Goal: Task Accomplishment & Management: Complete application form

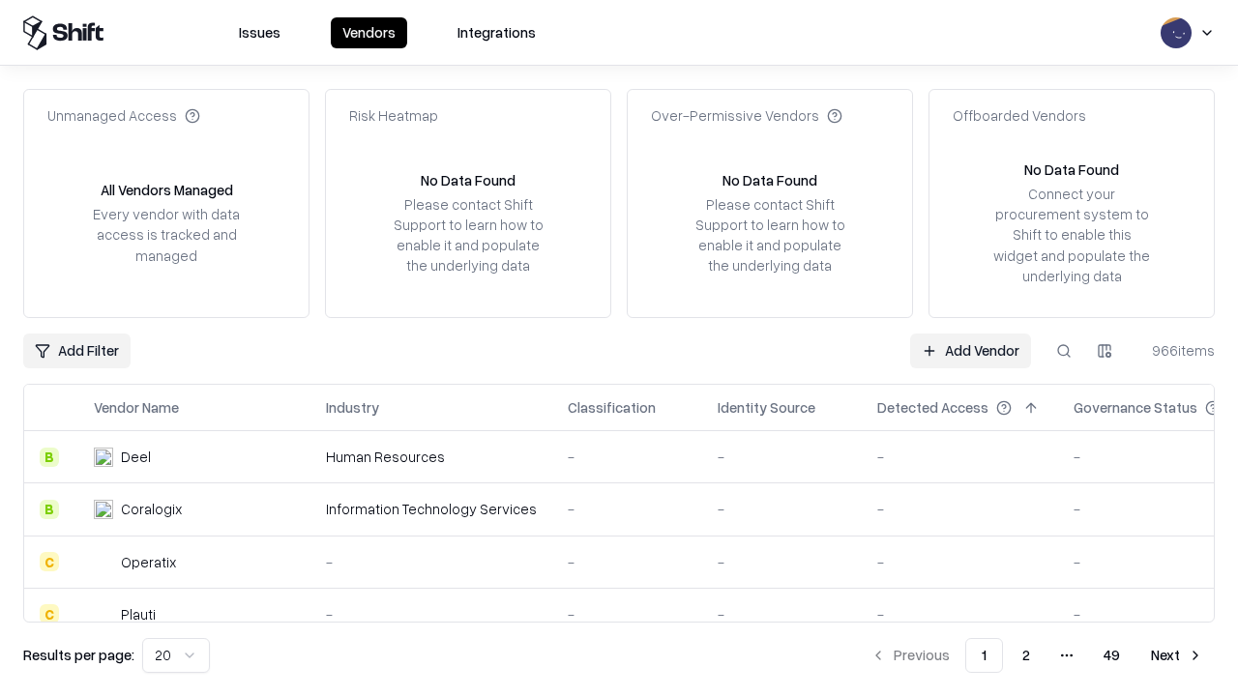
click at [970, 350] on link "Add Vendor" at bounding box center [970, 351] width 121 height 35
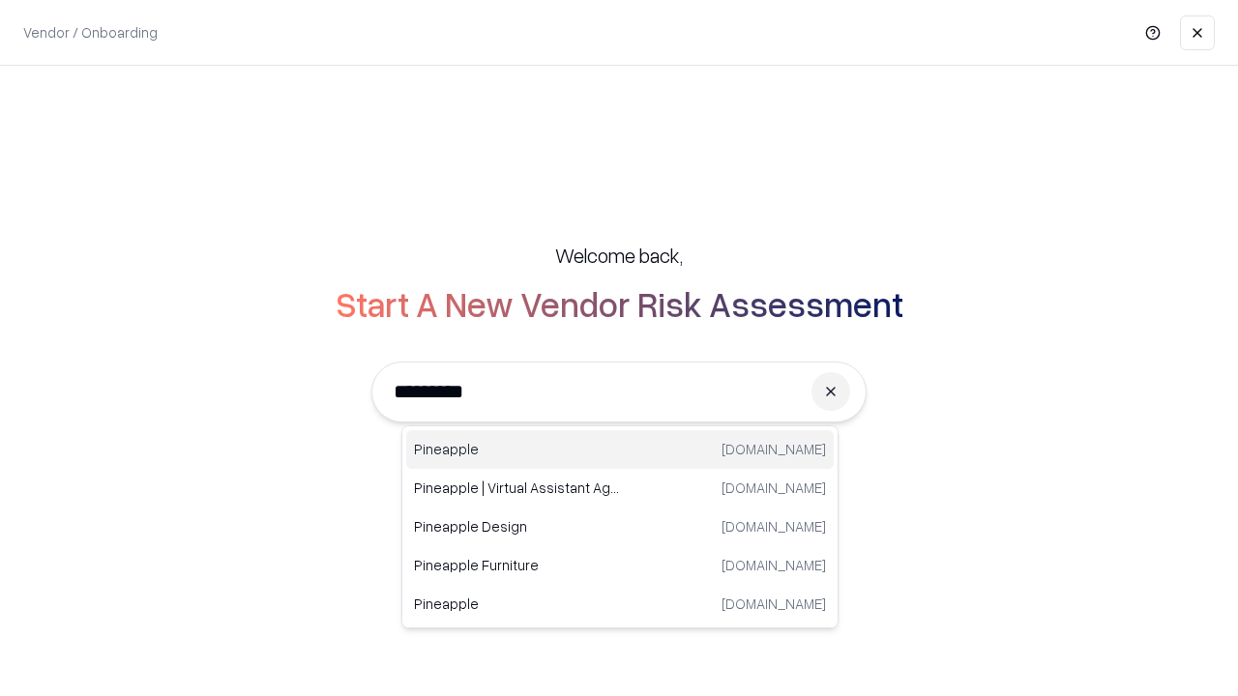
click at [620, 450] on div "Pineapple [DOMAIN_NAME]" at bounding box center [620, 449] width 428 height 39
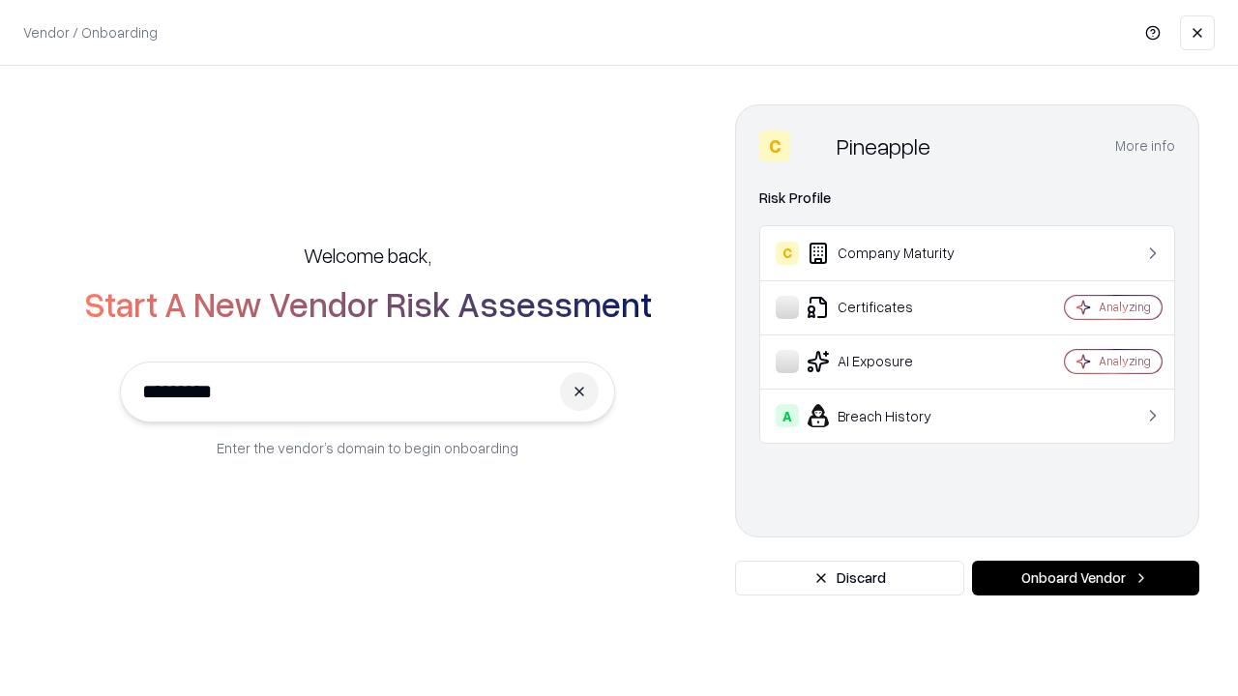
type input "*********"
click at [1085, 578] on button "Onboard Vendor" at bounding box center [1085, 578] width 227 height 35
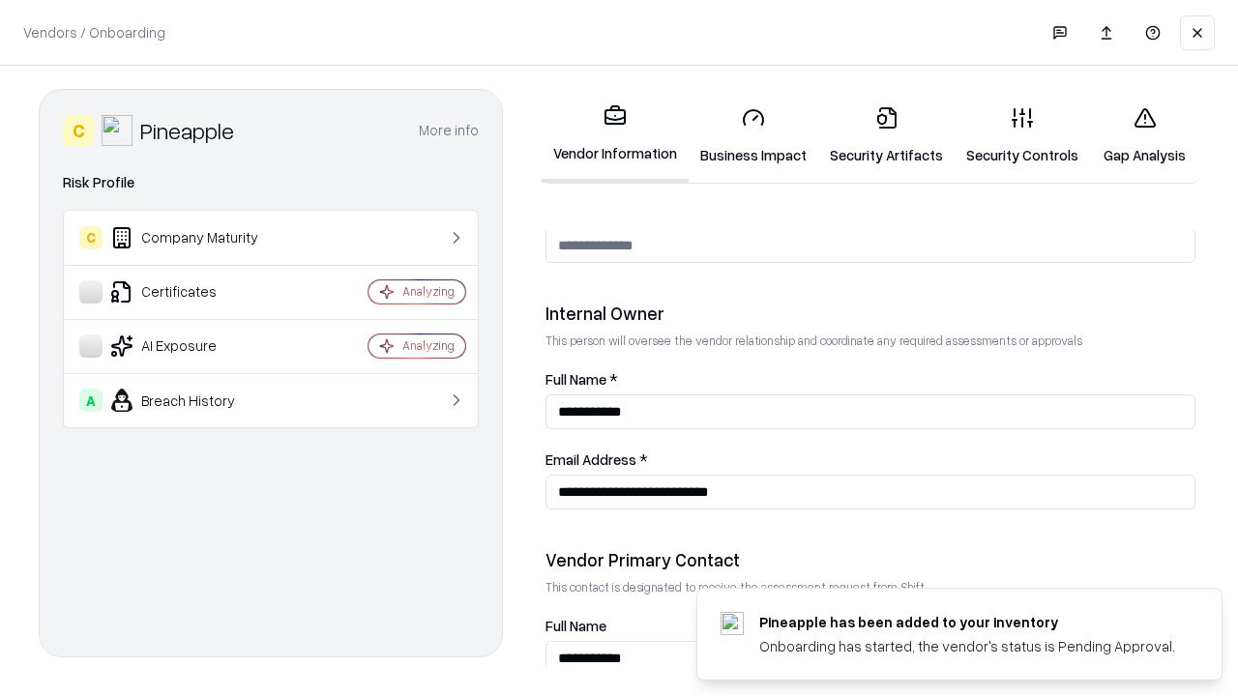
scroll to position [1002, 0]
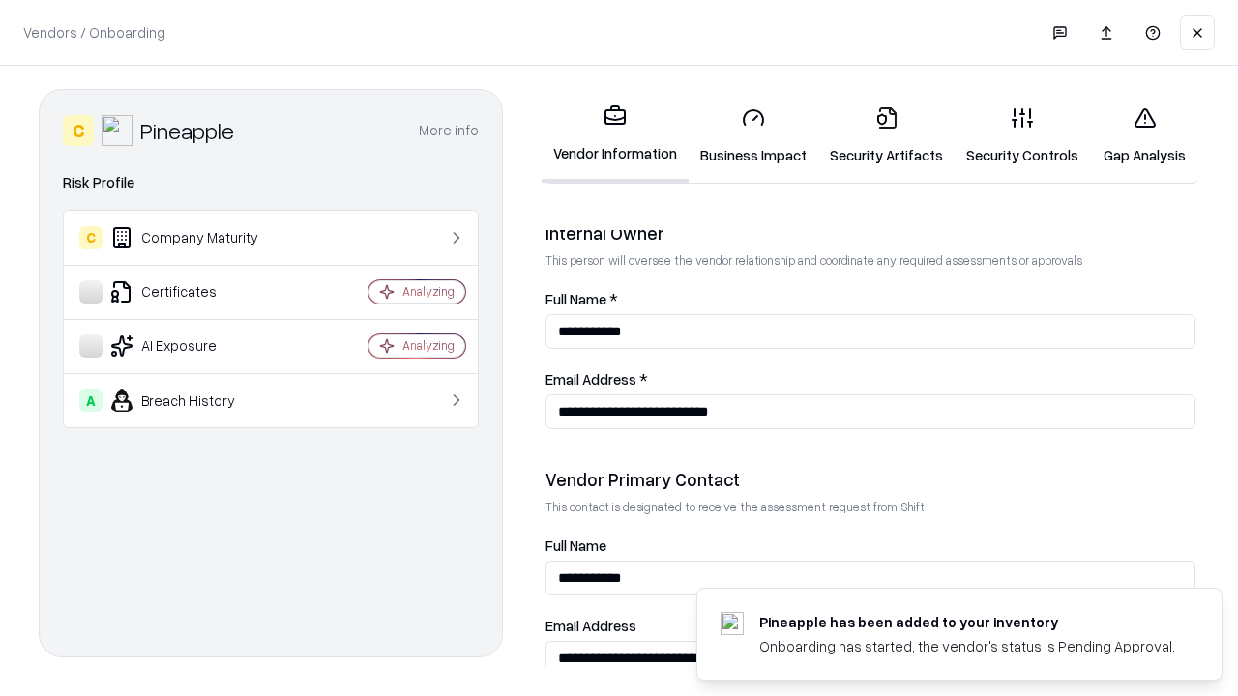
click at [886, 135] on link "Security Artifacts" at bounding box center [886, 136] width 136 height 90
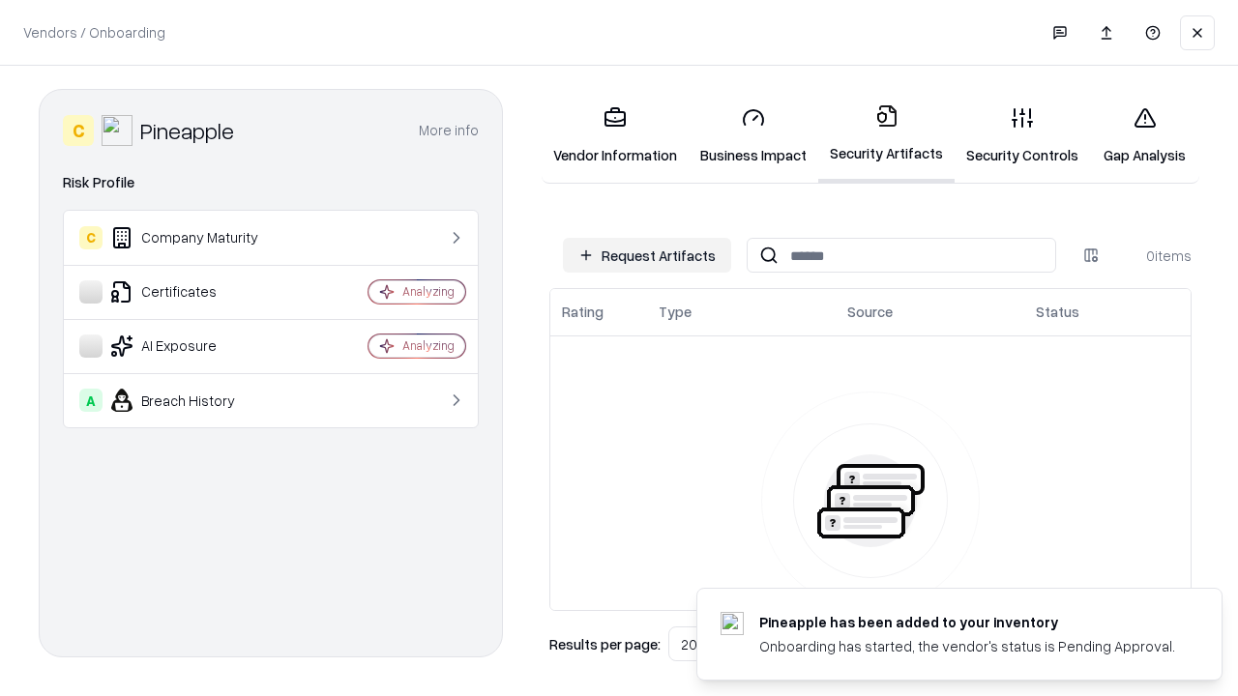
click at [647, 255] on button "Request Artifacts" at bounding box center [647, 255] width 168 height 35
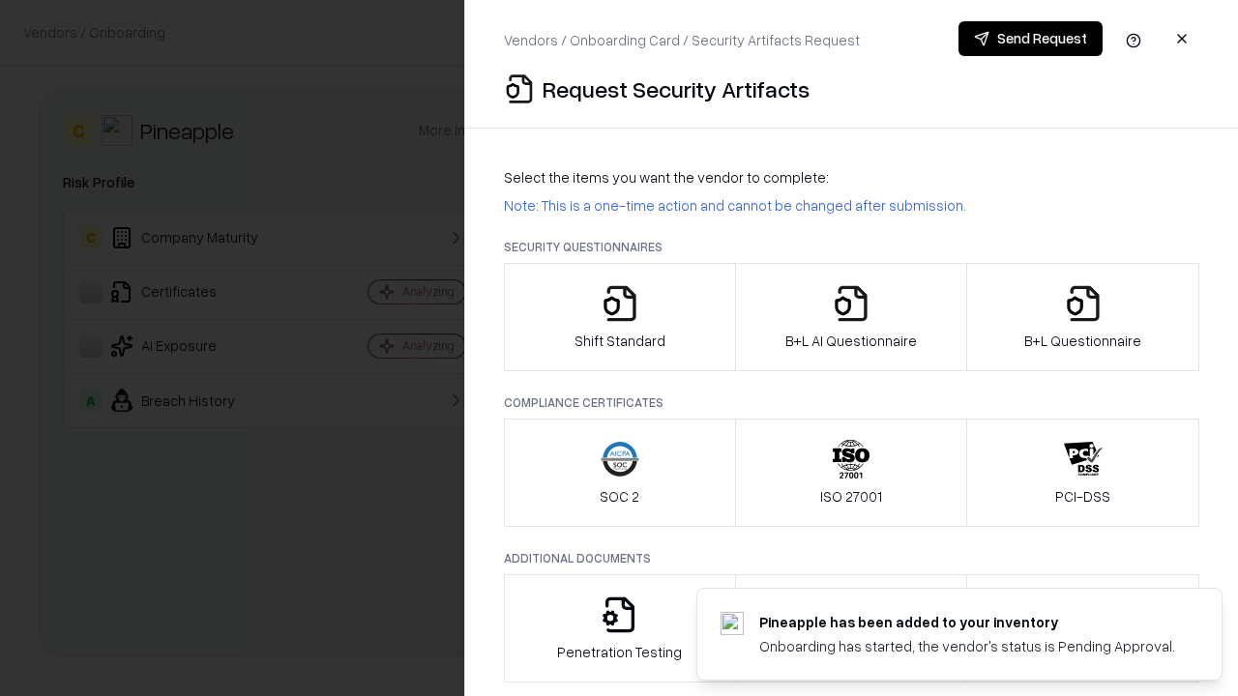
click at [1082, 317] on icon "button" at bounding box center [1083, 303] width 39 height 39
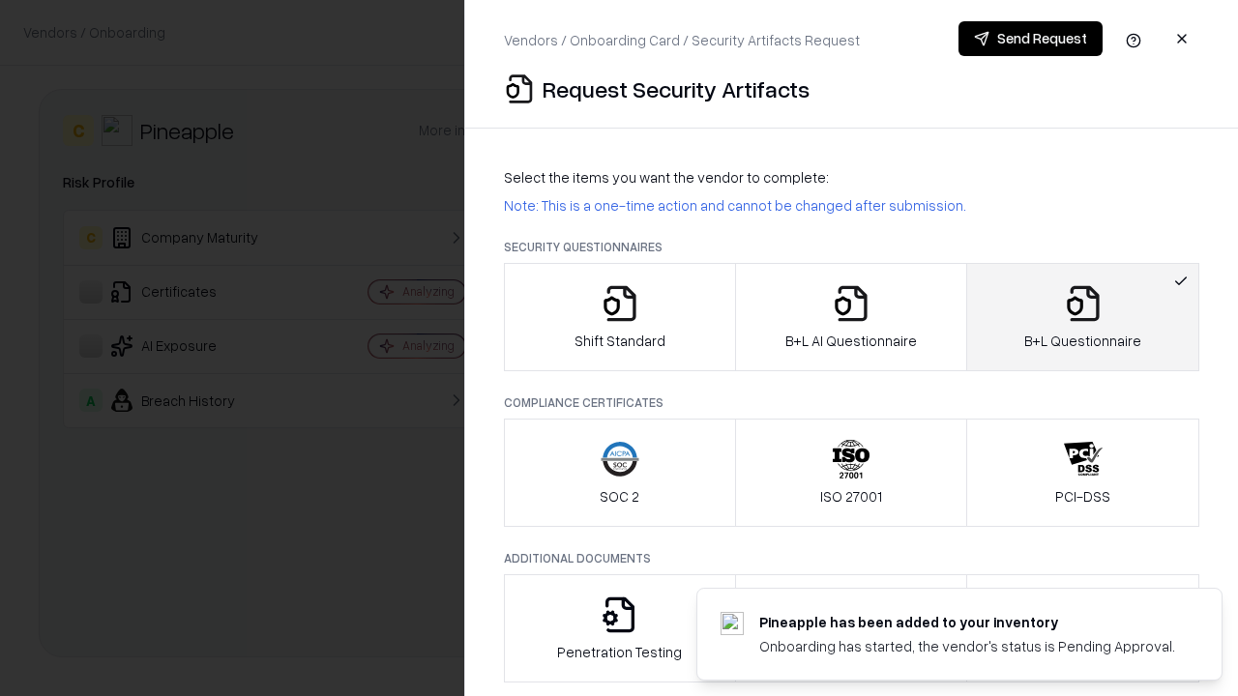
click at [850, 317] on icon "button" at bounding box center [851, 303] width 39 height 39
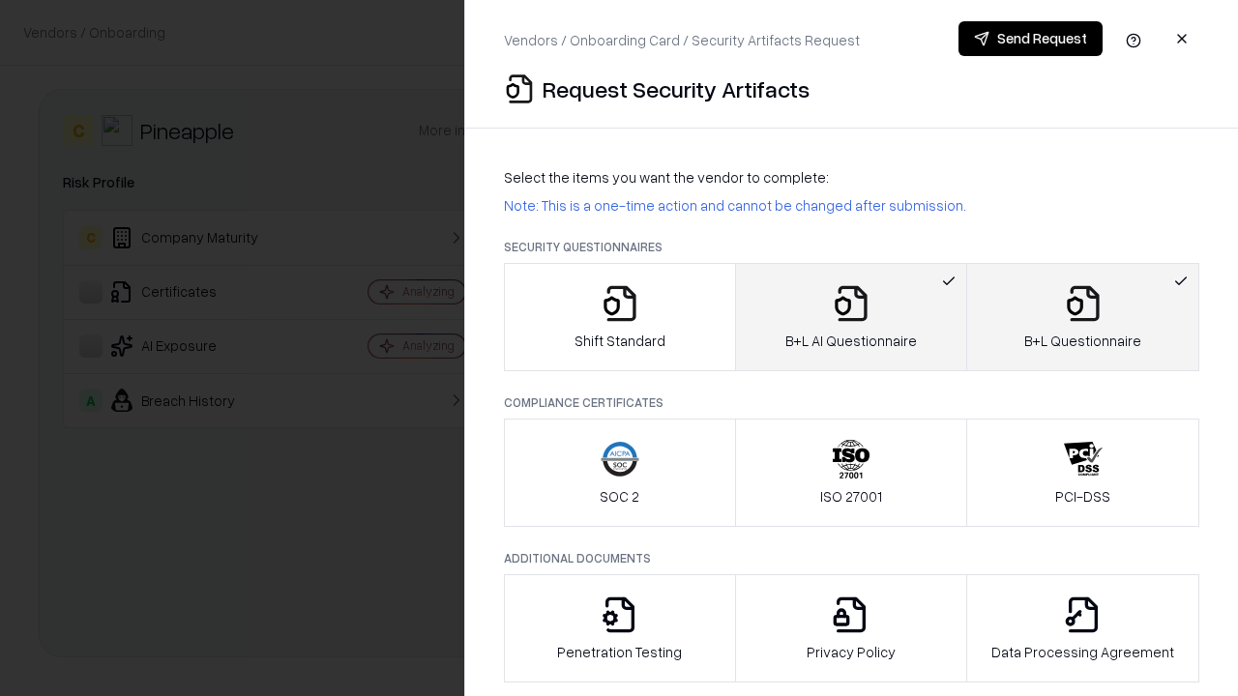
click at [1030, 39] on button "Send Request" at bounding box center [1030, 38] width 144 height 35
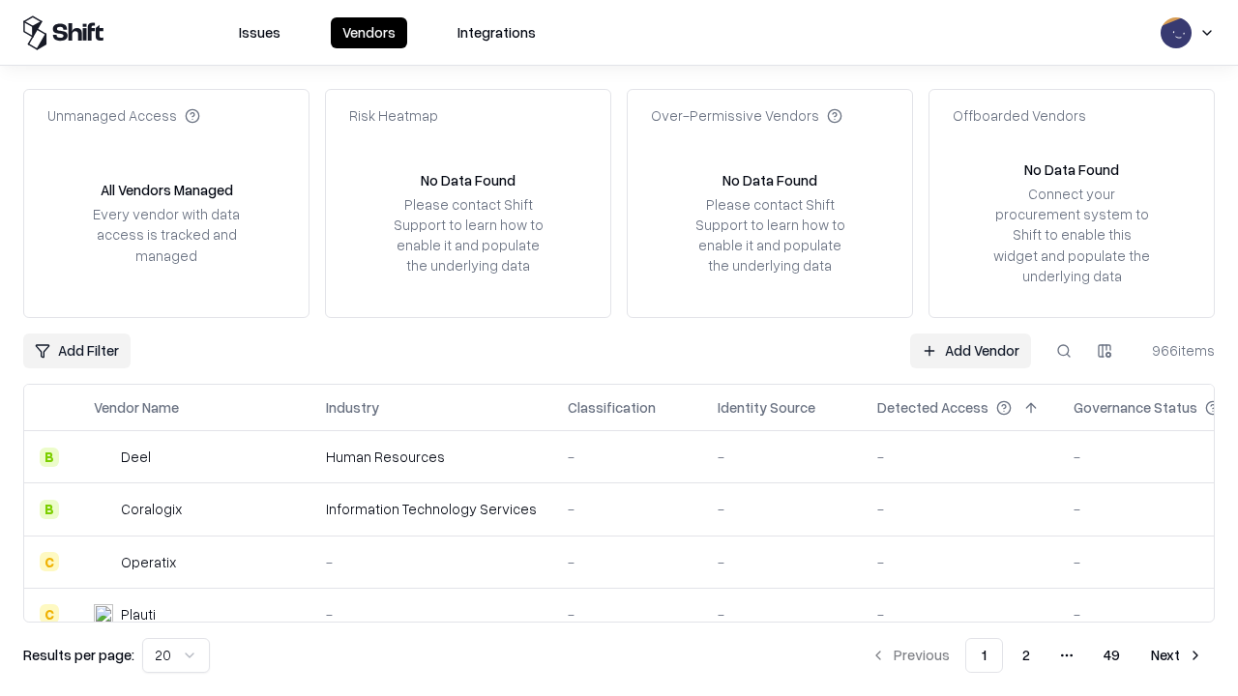
click at [1064, 350] on button at bounding box center [1064, 351] width 35 height 35
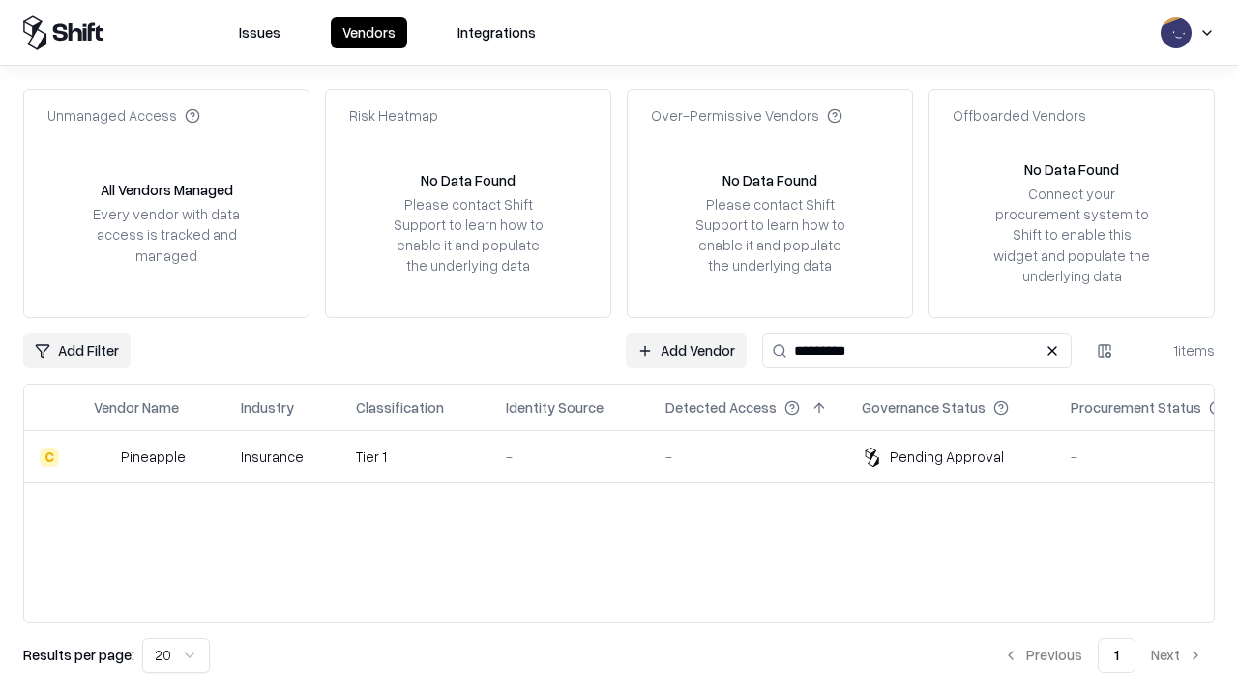
type input "*********"
click at [631, 457] on div "-" at bounding box center [570, 457] width 129 height 20
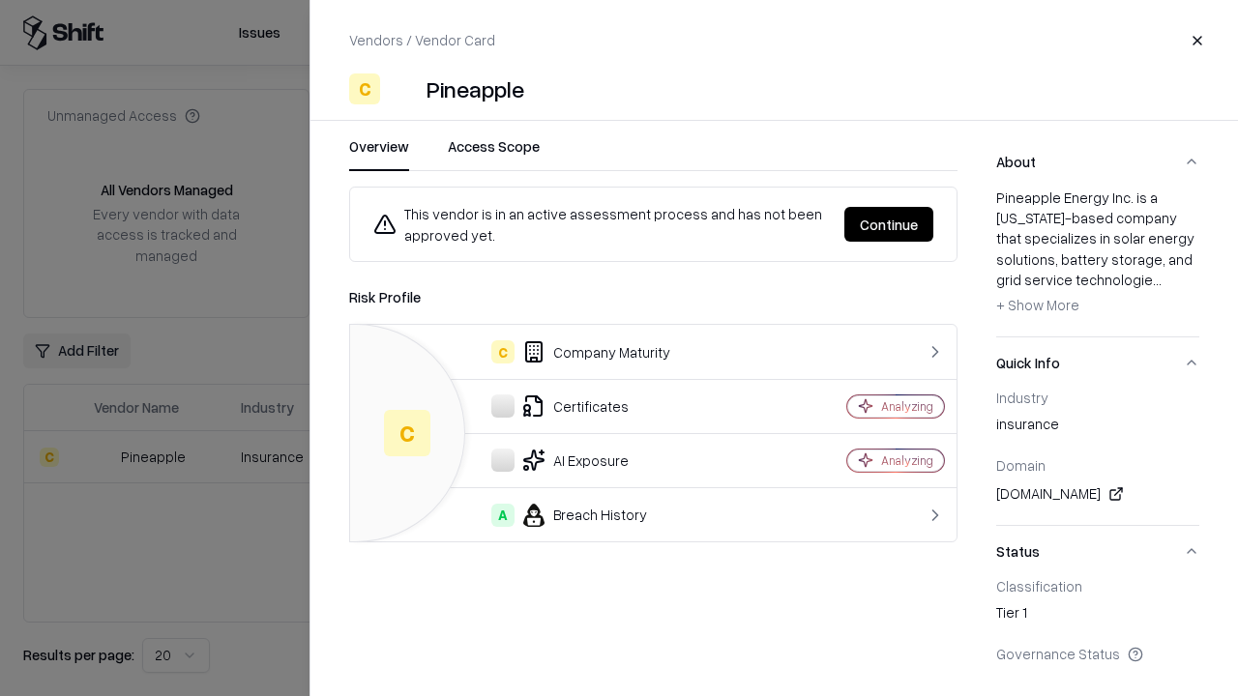
click at [889, 224] on button "Continue" at bounding box center [888, 224] width 89 height 35
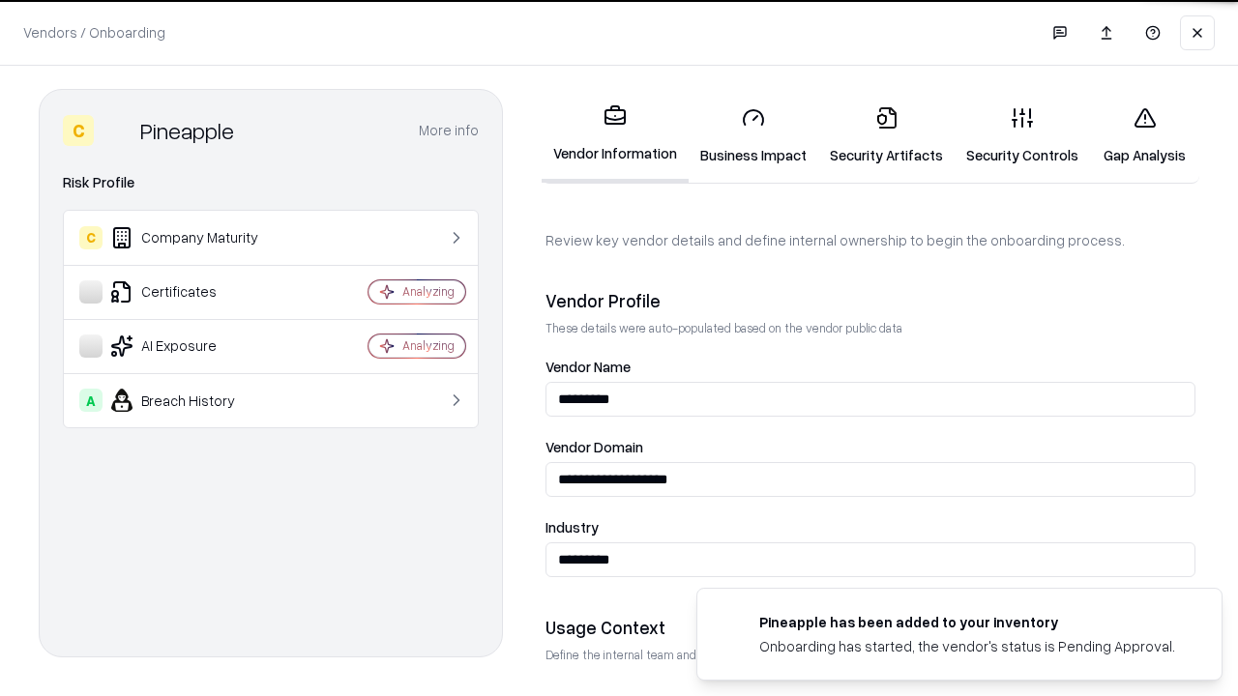
click at [886, 135] on link "Security Artifacts" at bounding box center [886, 136] width 136 height 90
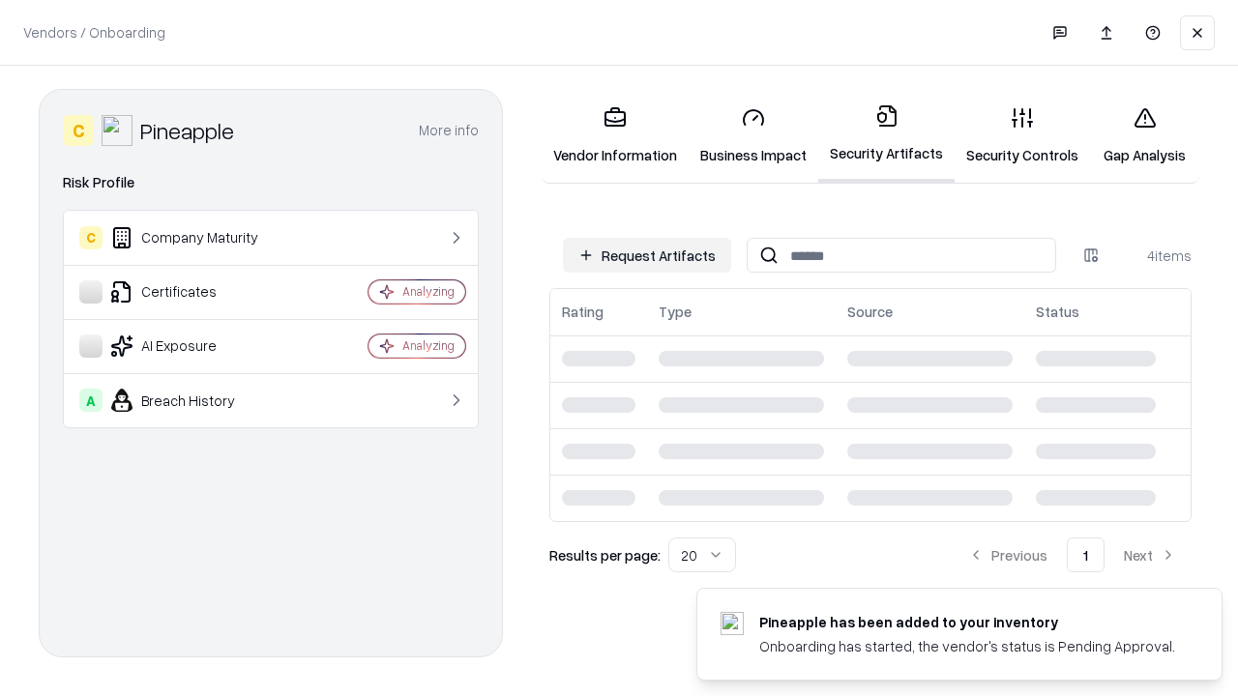
click at [1144, 135] on link "Gap Analysis" at bounding box center [1144, 136] width 109 height 90
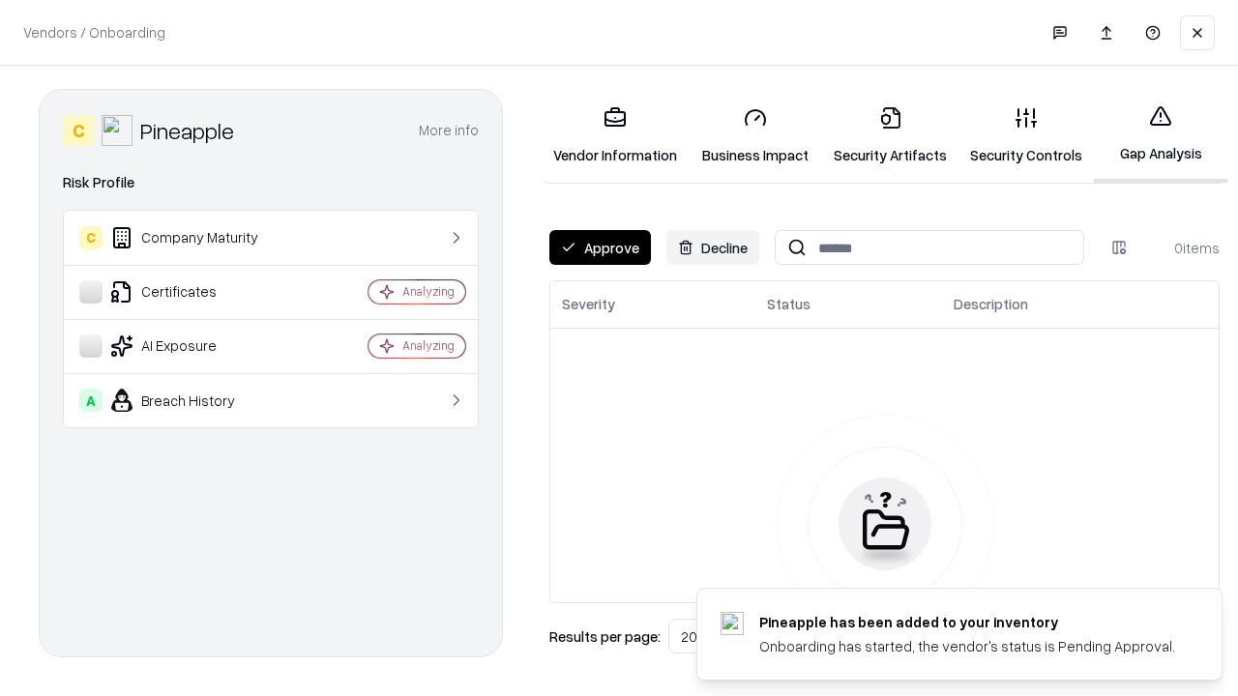
click at [600, 248] on button "Approve" at bounding box center [600, 247] width 102 height 35
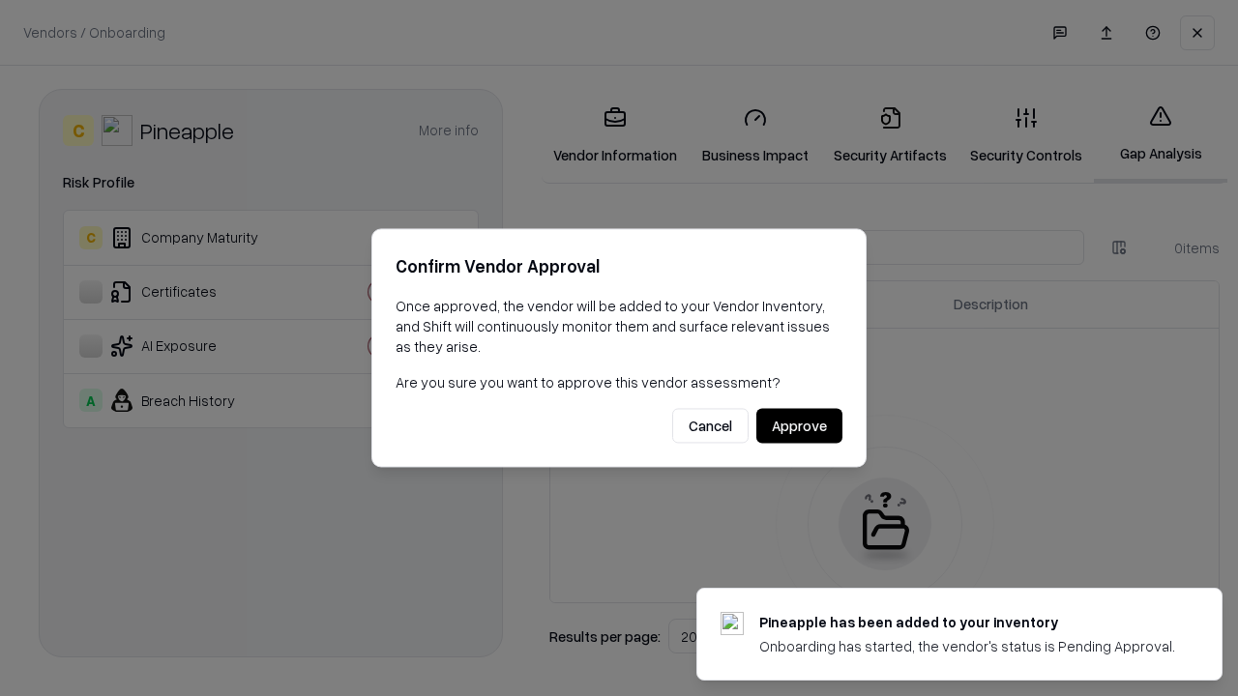
click at [799, 426] on button "Approve" at bounding box center [799, 426] width 86 height 35
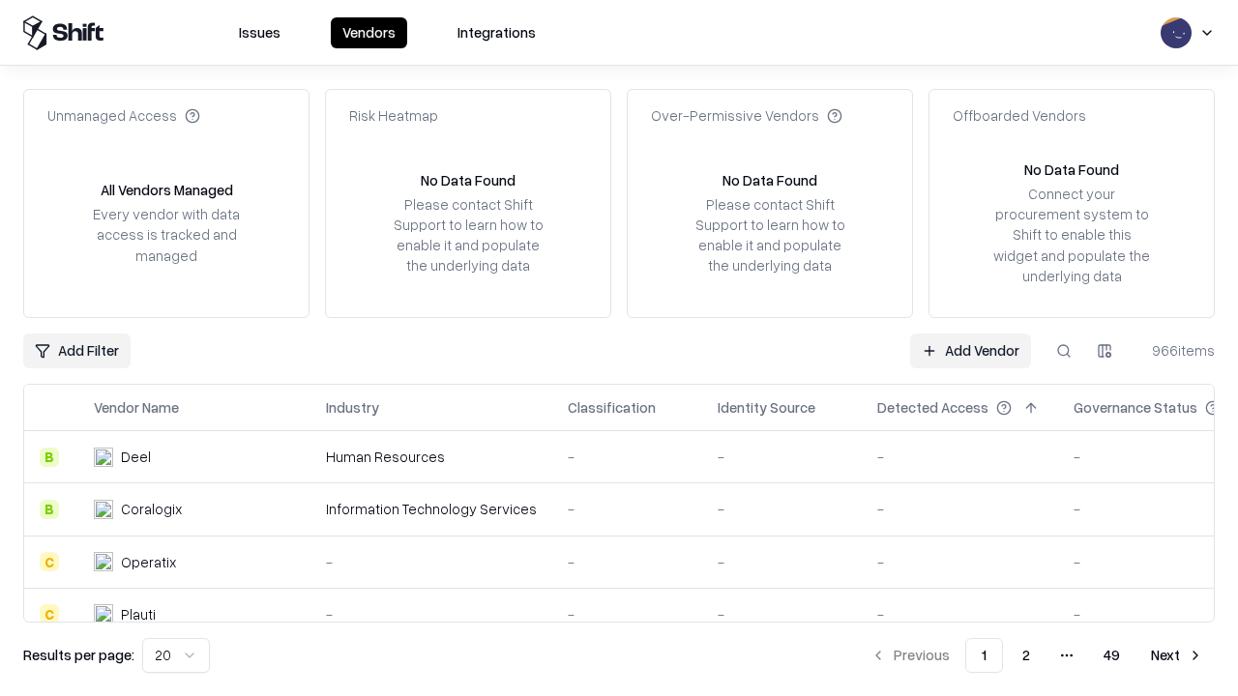
type input "*********"
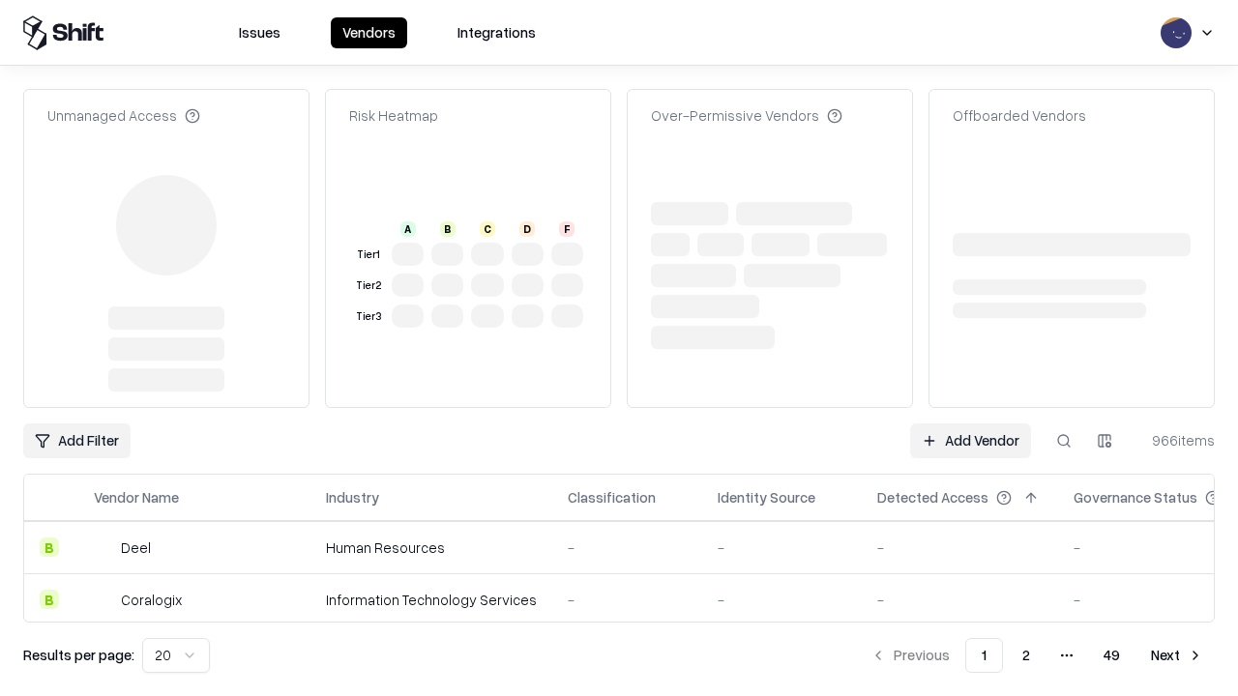
click at [970, 424] on link "Add Vendor" at bounding box center [970, 441] width 121 height 35
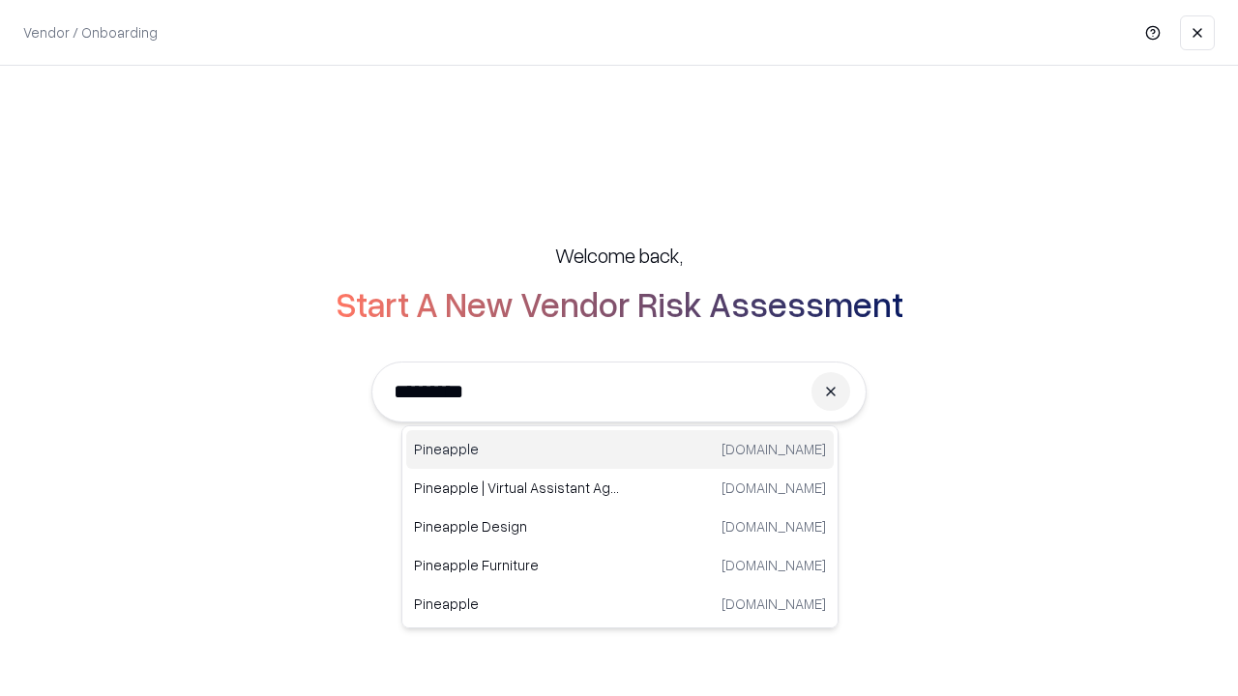
click at [620, 450] on div "Pineapple pineappleenergy.com" at bounding box center [620, 449] width 428 height 39
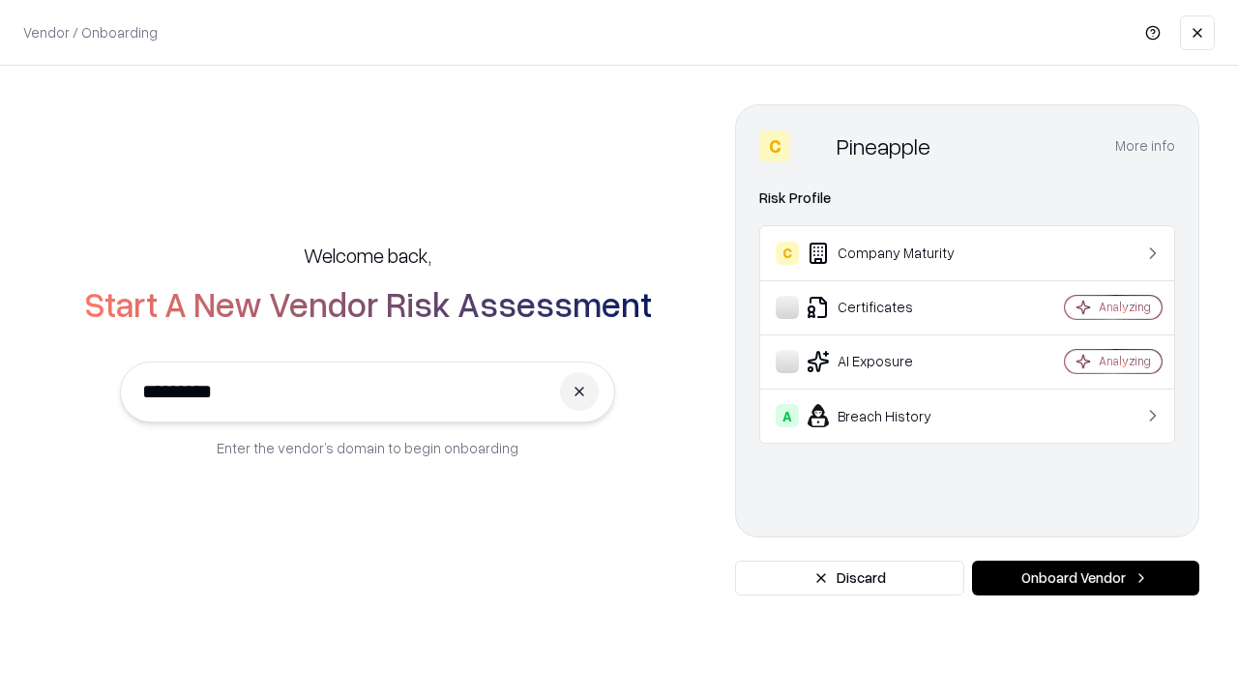
type input "*********"
click at [1085, 578] on button "Onboard Vendor" at bounding box center [1085, 578] width 227 height 35
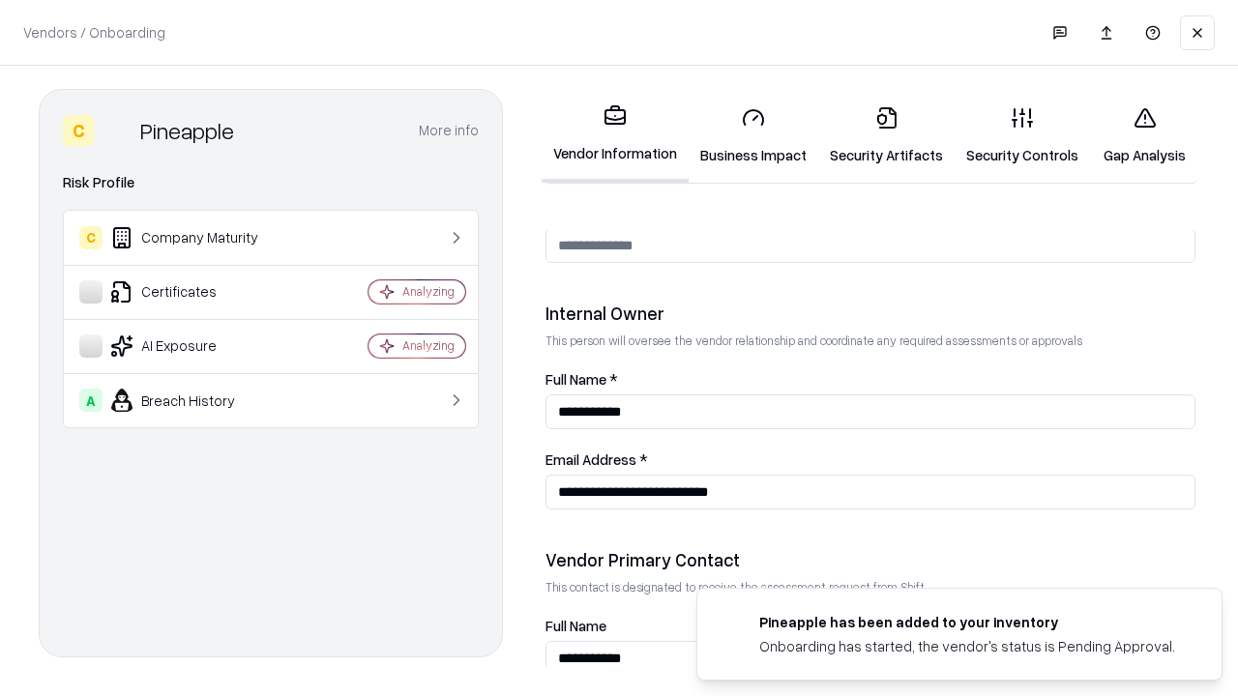
scroll to position [1002, 0]
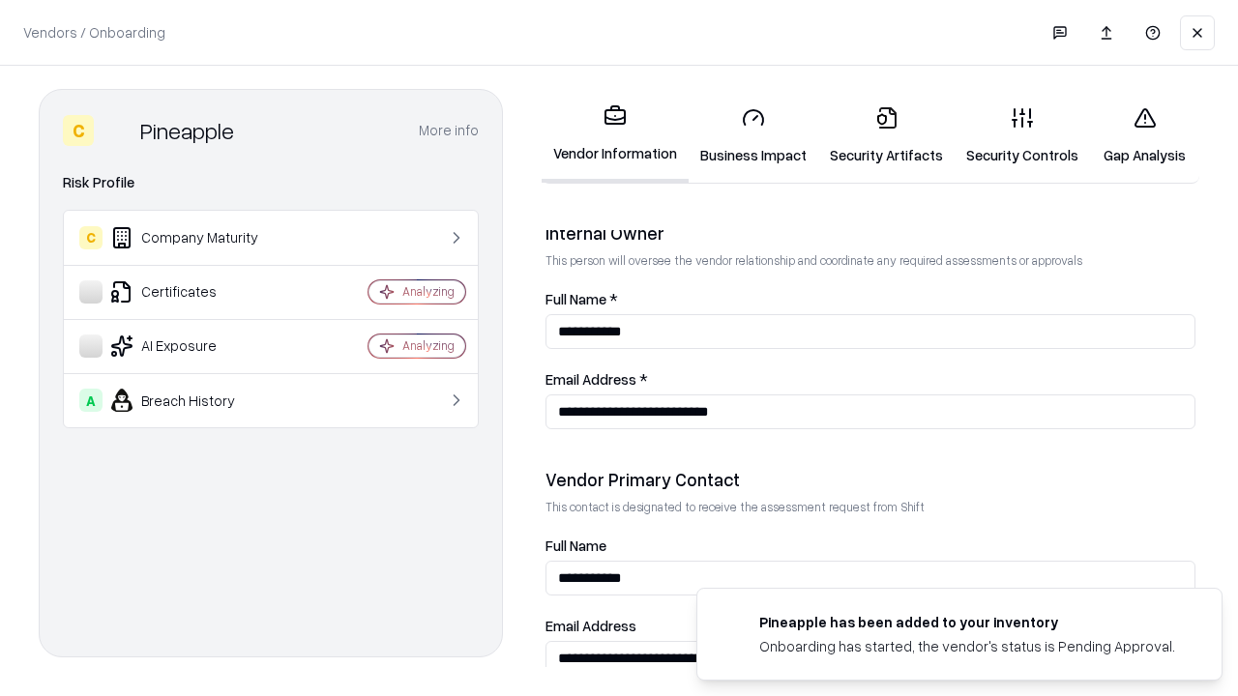
click at [1144, 135] on link "Gap Analysis" at bounding box center [1144, 136] width 109 height 90
